Goal: Information Seeking & Learning: Understand process/instructions

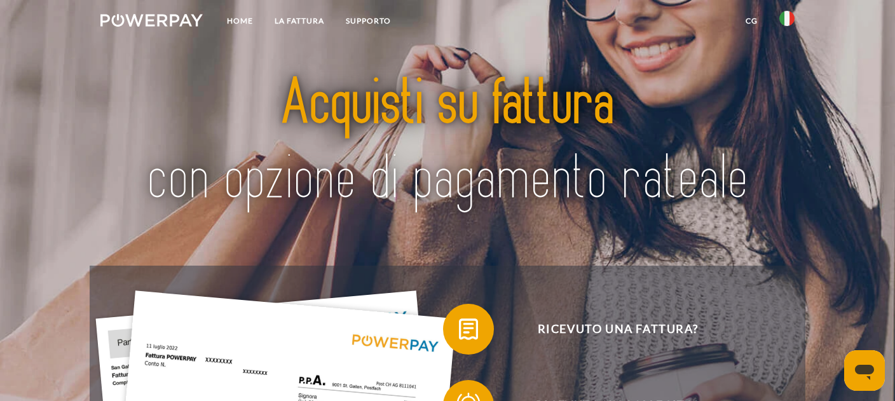
click at [748, 20] on link "CG" at bounding box center [752, 21] width 34 height 23
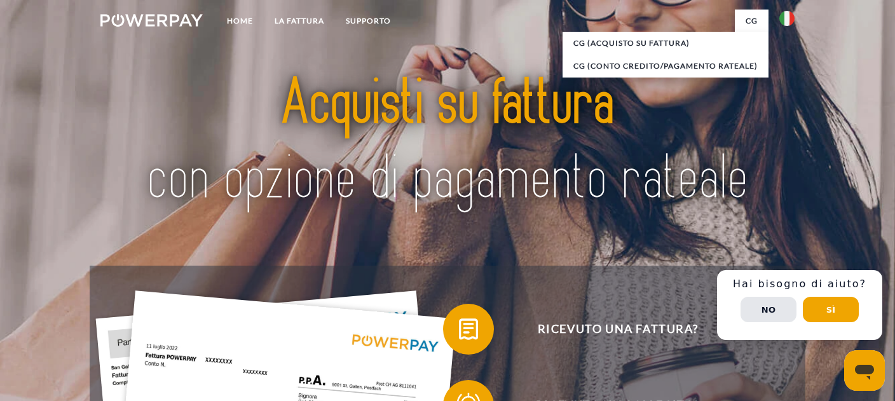
click at [793, 16] on img at bounding box center [786, 18] width 15 height 15
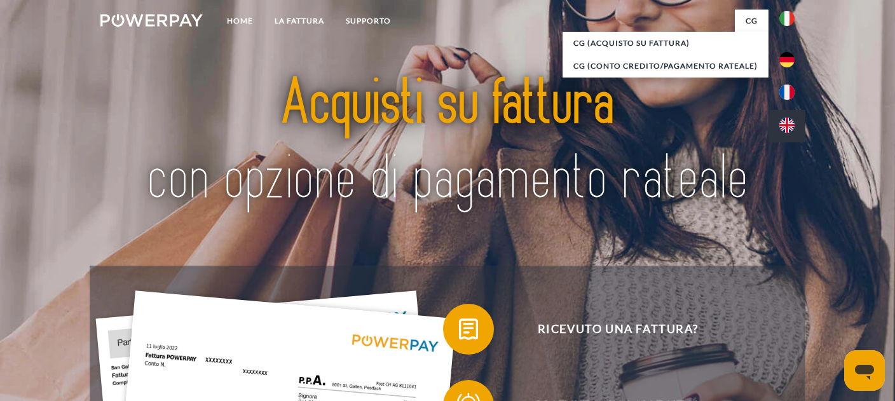
click at [788, 111] on link at bounding box center [787, 126] width 37 height 32
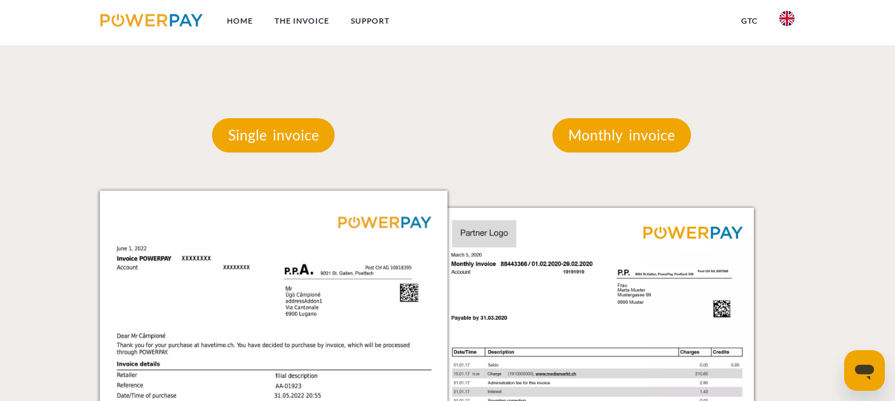
scroll to position [1087, 0]
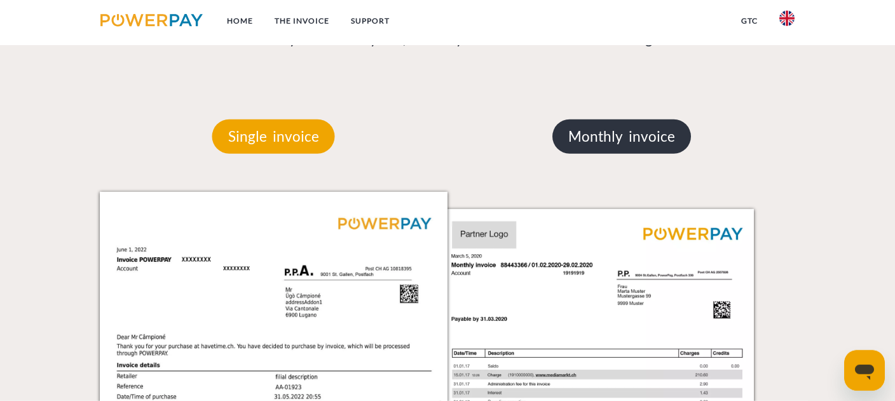
click at [609, 128] on p "Monthly invoice" at bounding box center [621, 137] width 139 height 34
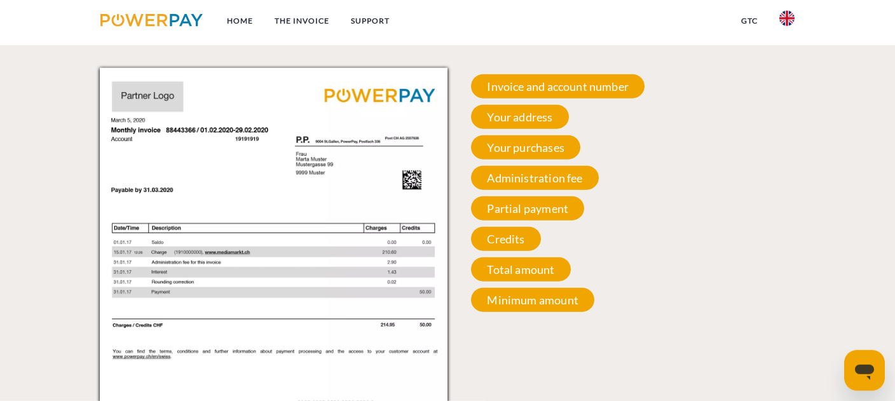
scroll to position [1213, 0]
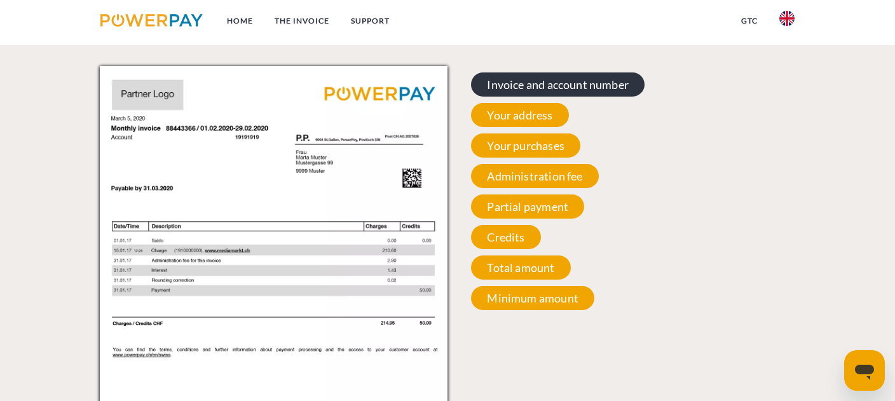
click at [561, 80] on span "Invoice and account number" at bounding box center [558, 84] width 174 height 24
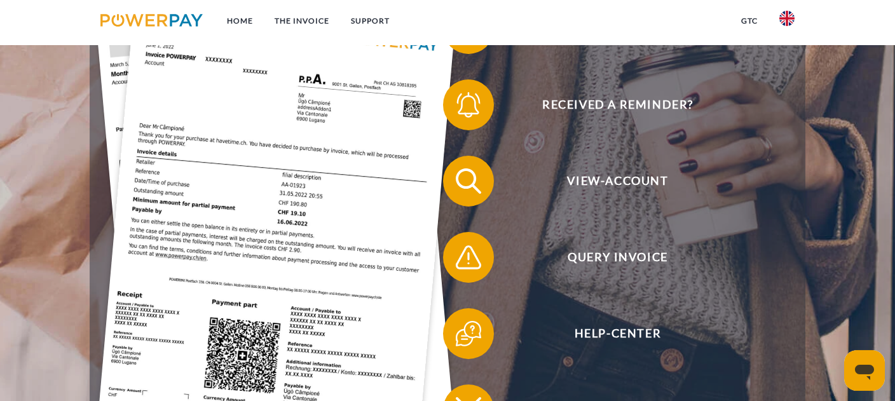
scroll to position [0, 0]
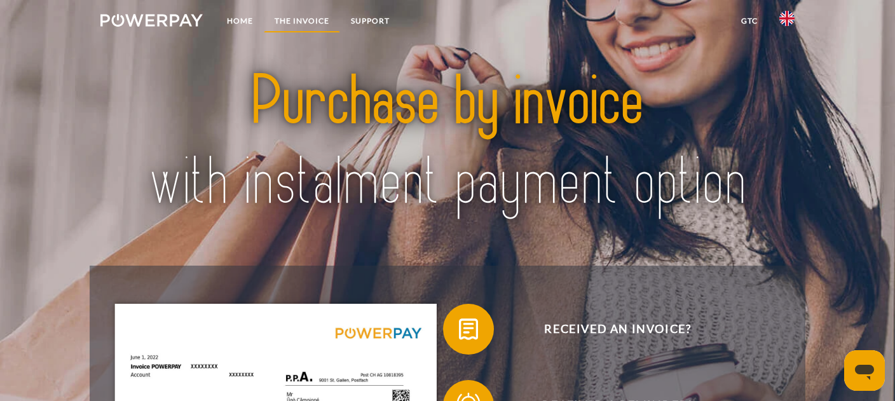
click at [305, 16] on link "THE INVOICE" at bounding box center [302, 21] width 76 height 23
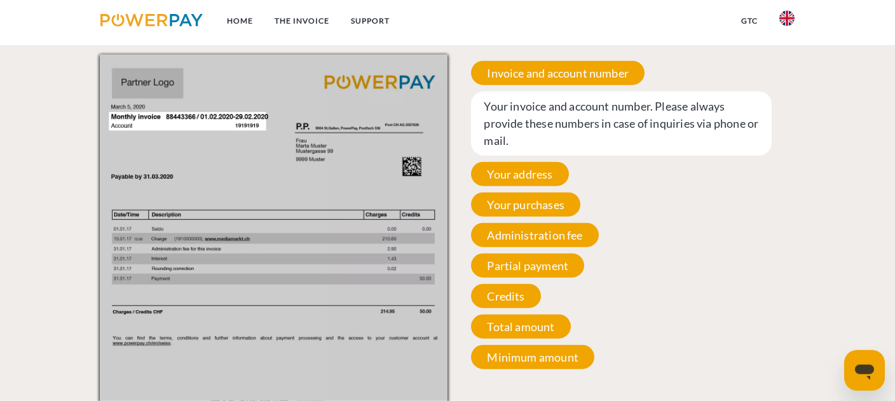
scroll to position [1231, 0]
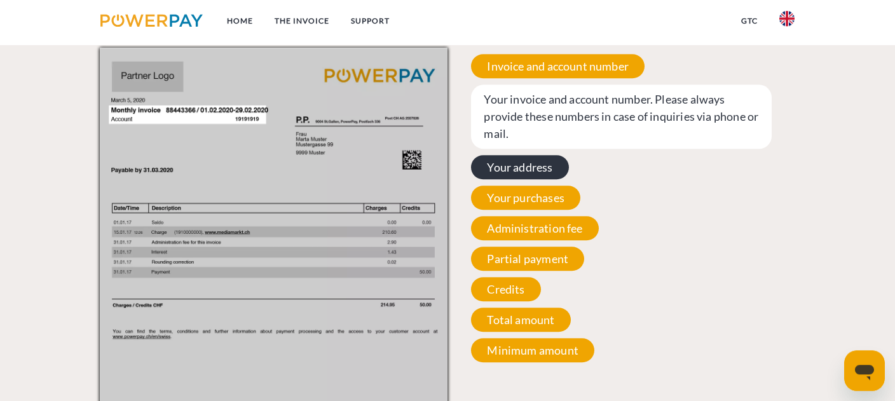
click at [506, 170] on span "Your address" at bounding box center [519, 167] width 97 height 24
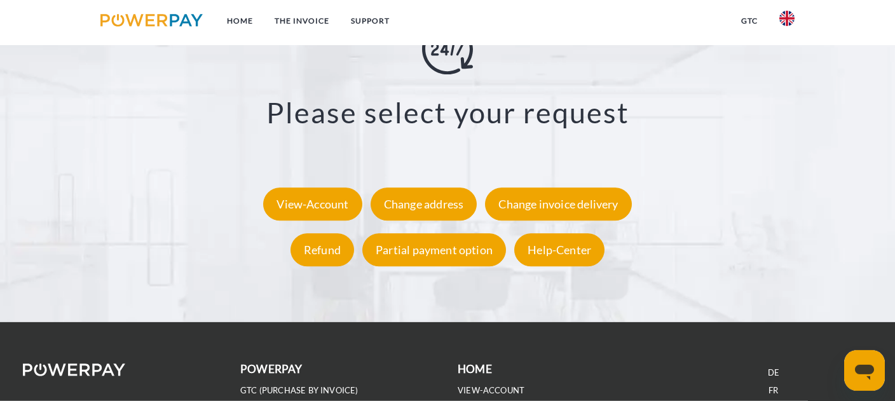
scroll to position [2378, 0]
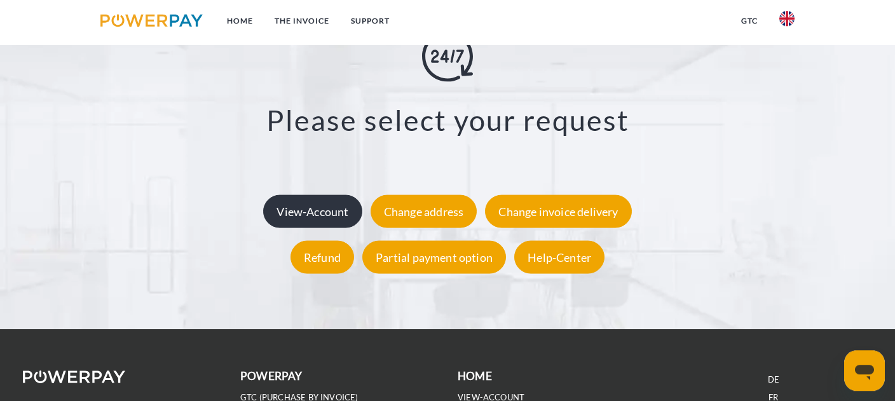
click at [330, 217] on div "View-Account" at bounding box center [312, 211] width 99 height 33
